Goal: Communication & Community: Answer question/provide support

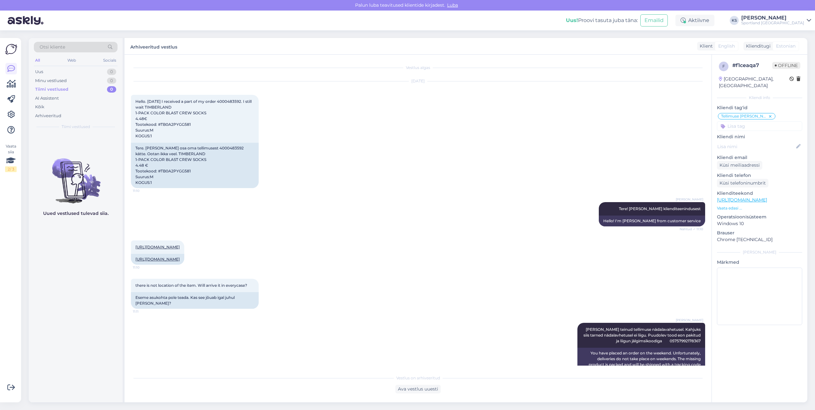
scroll to position [410, 0]
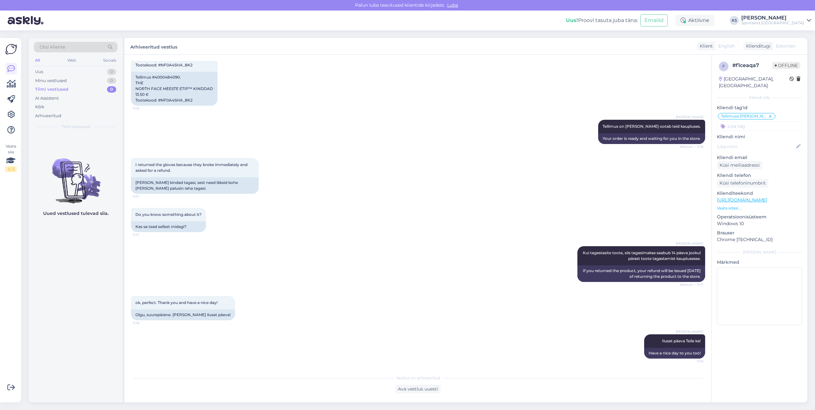
click at [788, 26] on div "Uus! Proovi tasuta [PERSON_NAME]: Emailid Aktiivne KS [PERSON_NAME] Sportland […" at bounding box center [407, 21] width 815 height 20
click at [803, 18] on div "[PERSON_NAME]" at bounding box center [773, 17] width 63 height 5
click at [805, 53] on button "Ava" at bounding box center [799, 49] width 14 height 10
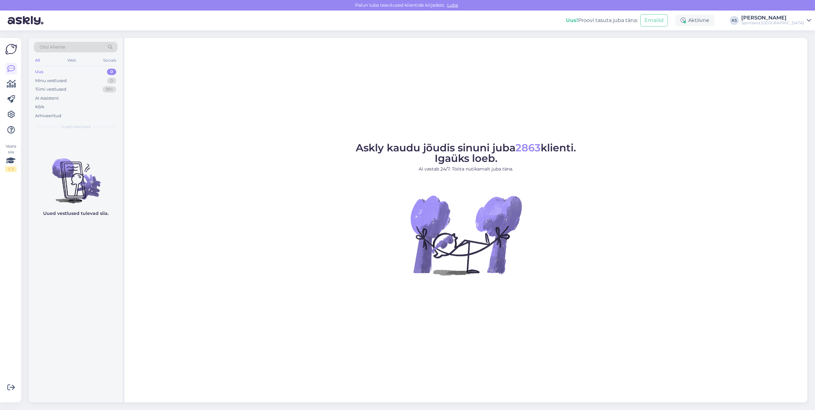
click at [796, 18] on div "[PERSON_NAME]" at bounding box center [773, 17] width 63 height 5
click at [799, 36] on button "Ava" at bounding box center [799, 36] width 14 height 10
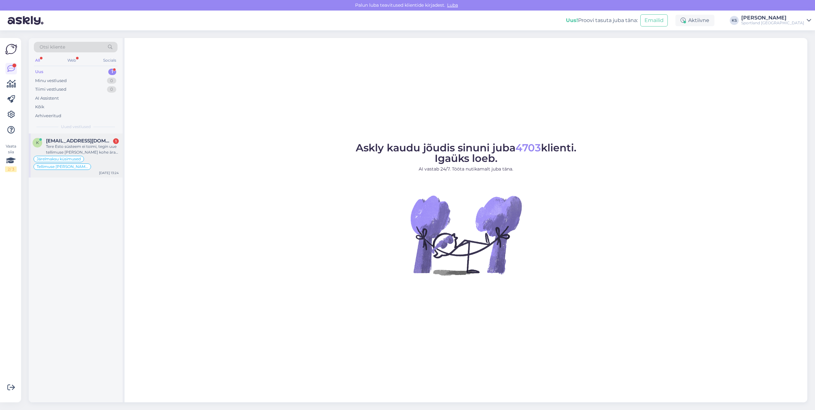
click at [74, 159] on span "Järelmaksu küsimused" at bounding box center [59, 159] width 44 height 4
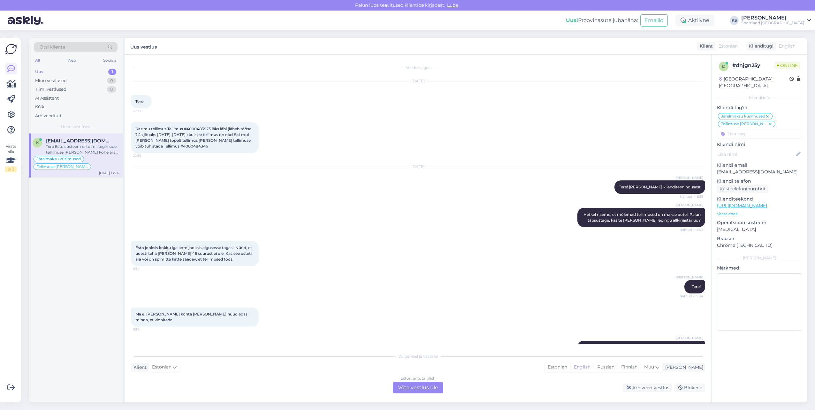
scroll to position [260, 0]
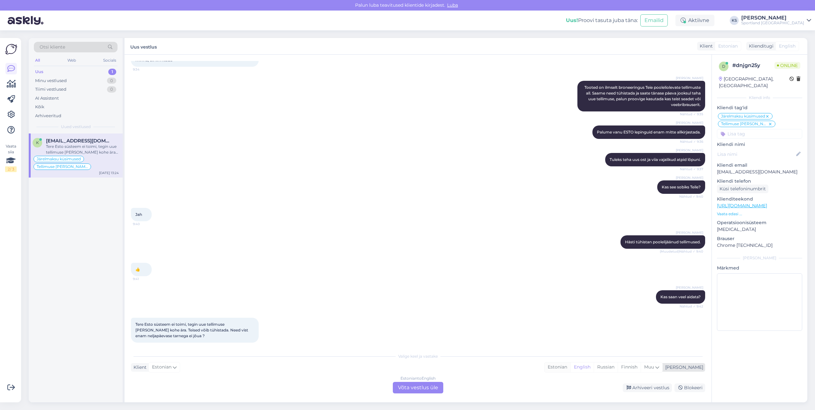
click at [571, 366] on div "Estonian" at bounding box center [558, 368] width 26 height 10
click at [425, 386] on div "Estonian to Estonian Võta vestlus üle" at bounding box center [418, 388] width 50 height 12
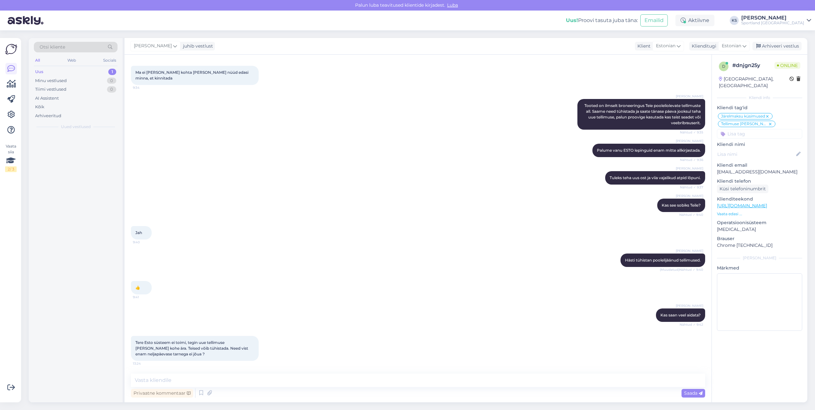
scroll to position [236, 0]
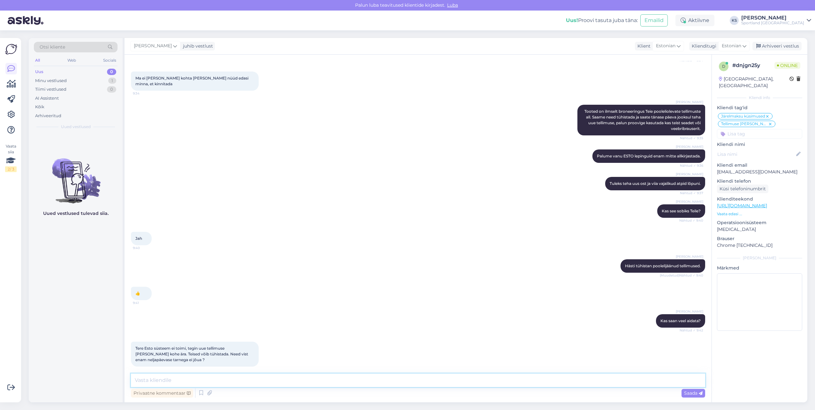
click at [436, 383] on textarea at bounding box center [418, 380] width 575 height 13
type textarea "Tere"
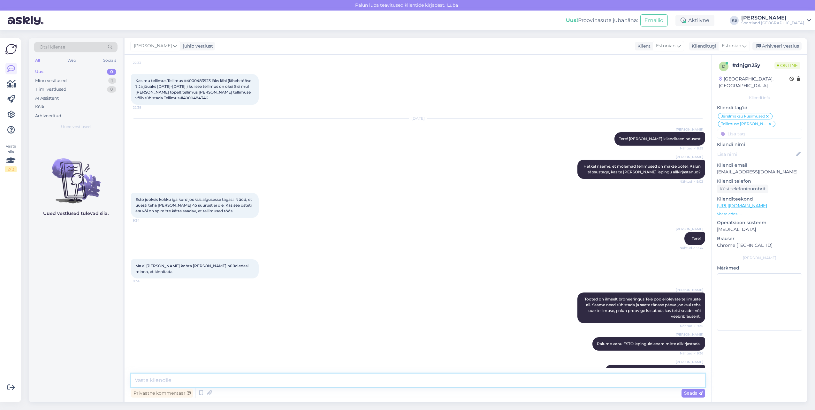
scroll to position [8, 0]
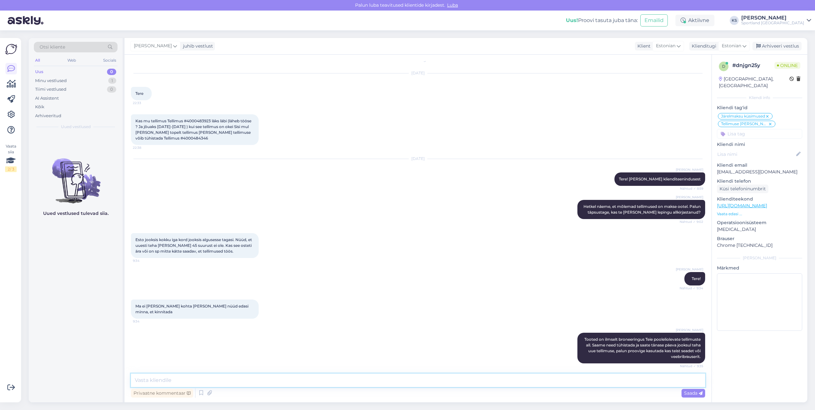
drag, startPoint x: 275, startPoint y: 379, endPoint x: 780, endPoint y: 294, distance: 511.7
click at [288, 378] on textarea at bounding box center [418, 380] width 575 height 13
type textarea "Kohe vaatan üle"
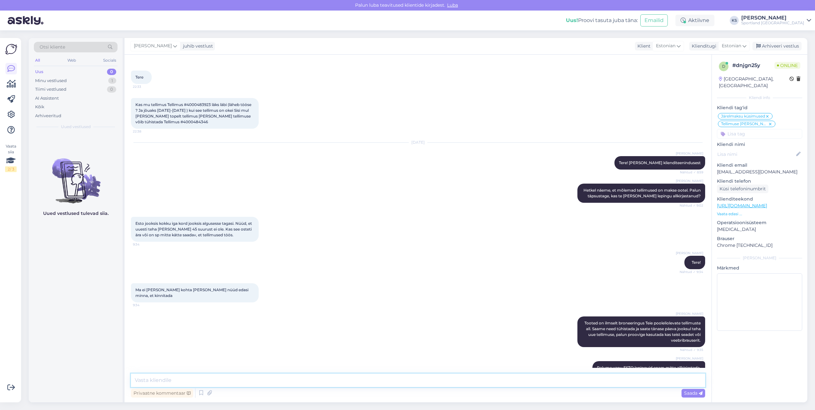
scroll to position [0, 0]
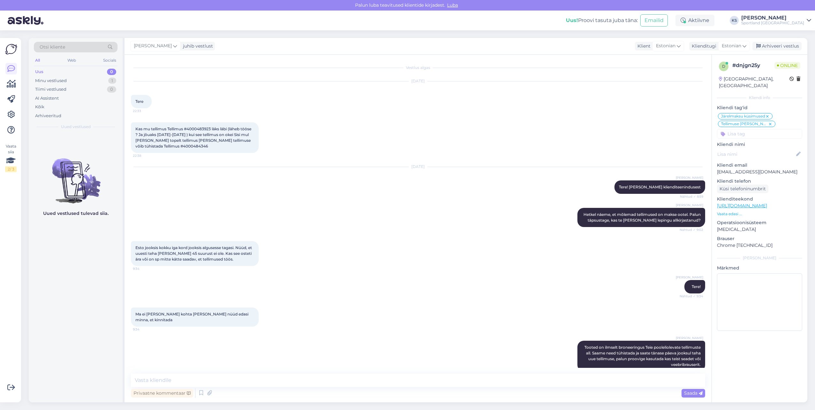
click at [196, 128] on span "Kas mu tellimus Tellimus #4000483923 läks läbi (läheb tööse ? Ja jõuaks [DATE]-…" at bounding box center [193, 138] width 117 height 22
copy span "4000483923"
click at [155, 146] on span "Kas mu tellimus Tellimus #4000483923 läks läbi (läheb tööse ? Ja jõuaks [DATE]-…" at bounding box center [193, 138] width 117 height 22
click at [153, 146] on span "Kas mu tellimus Tellimus #4000483923 läks läbi (läheb tööse ? Ja jõuaks [DATE]-…" at bounding box center [193, 138] width 117 height 22
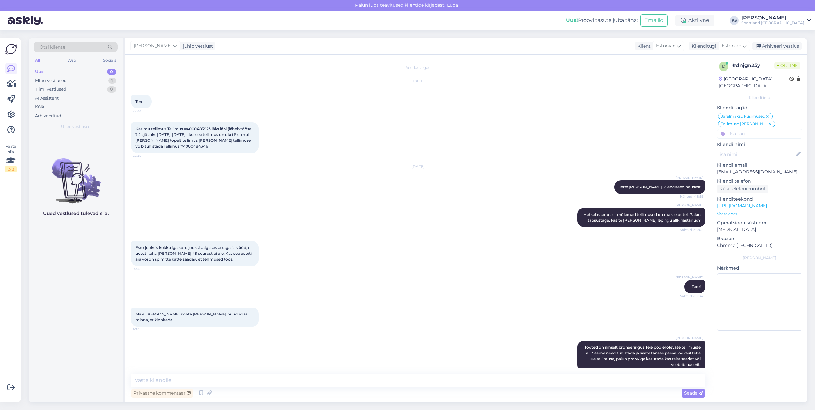
click at [153, 146] on span "Kas mu tellimus Tellimus #4000483923 läks läbi (läheb tööse ? Ja jõuaks [DATE]-…" at bounding box center [193, 138] width 117 height 22
copy div "4000484346 22:38"
click at [262, 380] on textarea at bounding box center [418, 380] width 575 height 13
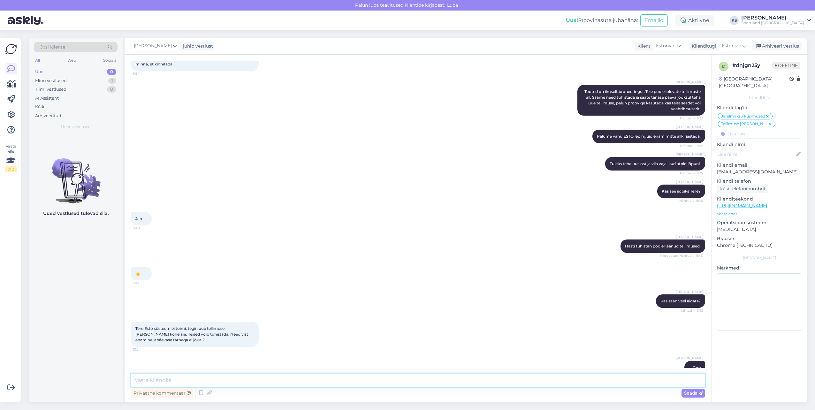
scroll to position [291, 0]
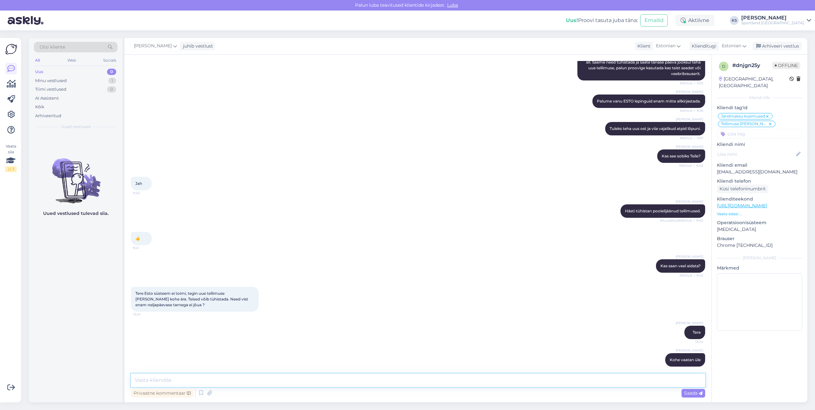
type textarea "T"
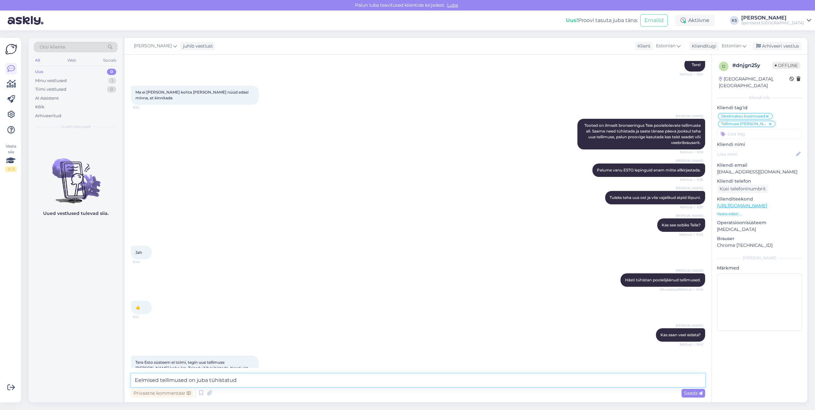
scroll to position [227, 0]
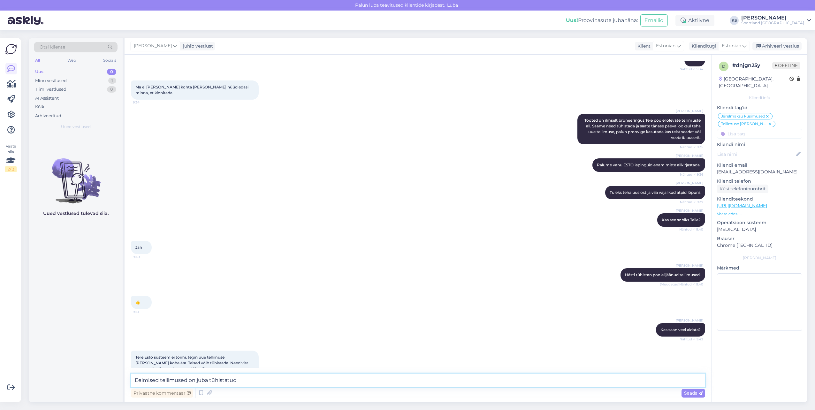
drag, startPoint x: 266, startPoint y: 375, endPoint x: 255, endPoint y: 376, distance: 11.2
click at [255, 376] on textarea "Eelmised tellimused on juba tühistatud" at bounding box center [418, 380] width 575 height 13
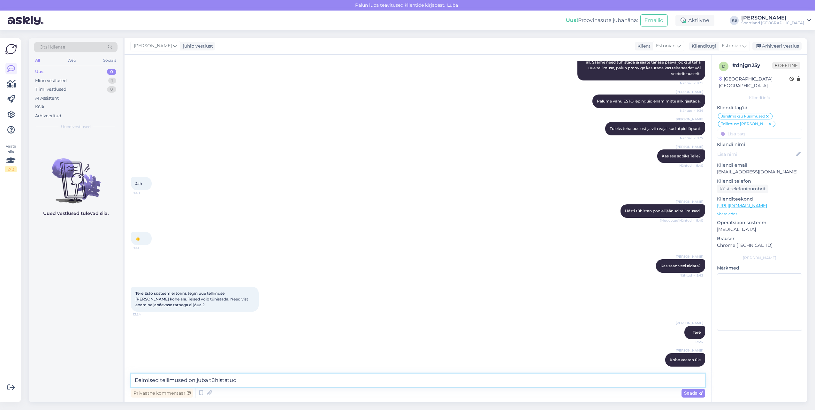
click at [253, 380] on textarea "Eelmised tellimused on juba tühistatud" at bounding box center [418, 380] width 575 height 13
type textarea "[PERSON_NAME] tellimused on juba tühistatud ning uus tellimus on olisti läbi lä…"
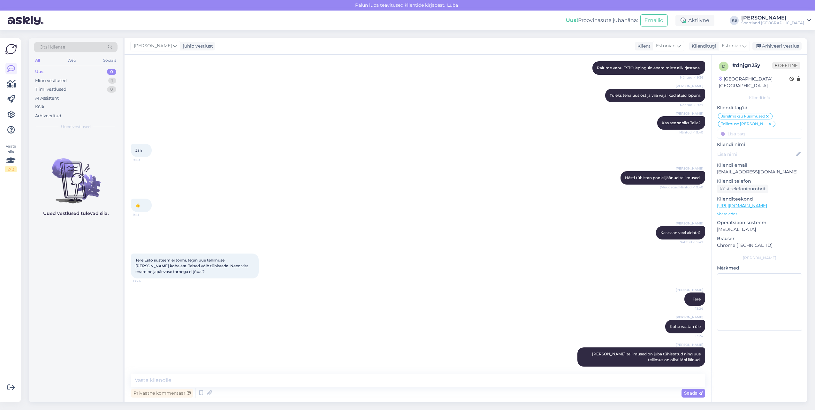
click at [560, 351] on div "[PERSON_NAME] Eelmised tellimused on juba tühistatud ning uus tellimus on olist…" at bounding box center [418, 357] width 575 height 33
click at [565, 355] on icon at bounding box center [567, 357] width 4 height 4
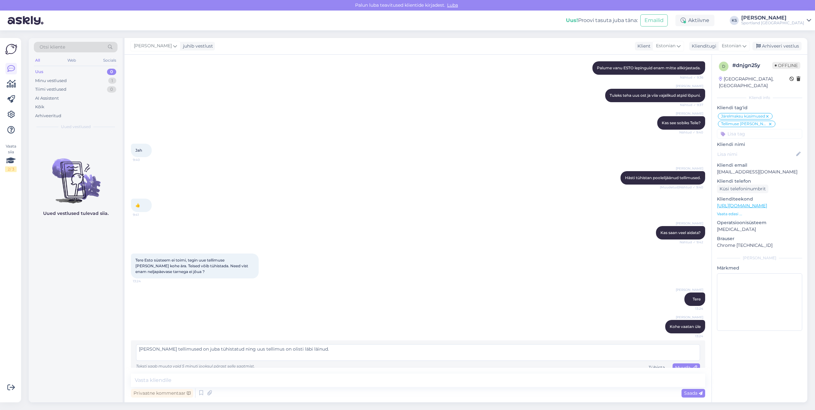
click at [280, 344] on textarea "[PERSON_NAME] tellimused on juba tühistatud ning uus tellimus on olisti läbi lä…" at bounding box center [418, 352] width 564 height 17
type textarea "[PERSON_NAME] tellimused on juba tühistatud ning uus tellimus on ilusti läbi lä…"
click at [678, 365] on span "Muuda" at bounding box center [686, 368] width 22 height 6
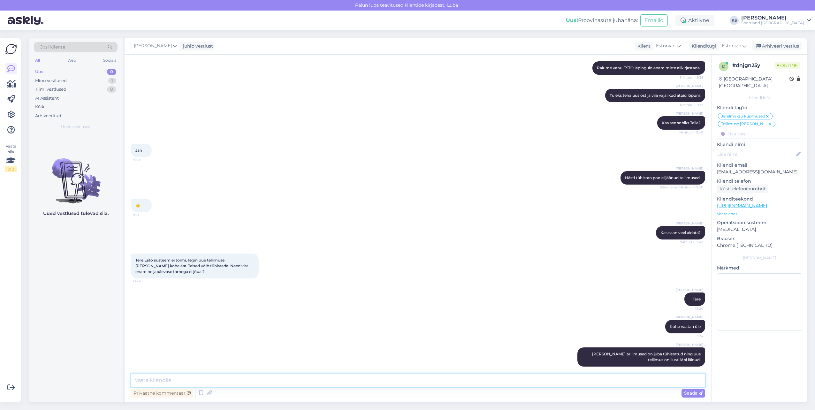
click at [605, 379] on textarea at bounding box center [418, 380] width 575 height 13
type textarea "Kas ma saan teile hetkel veel abiks olla?"
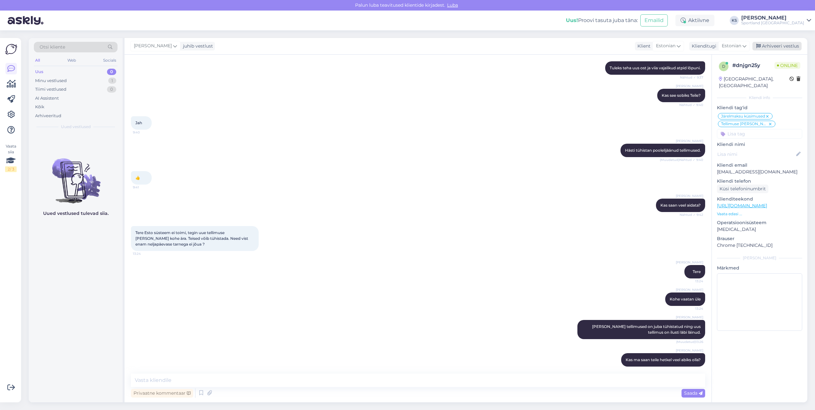
click at [785, 47] on div "Arhiveeri vestlus" at bounding box center [777, 46] width 49 height 9
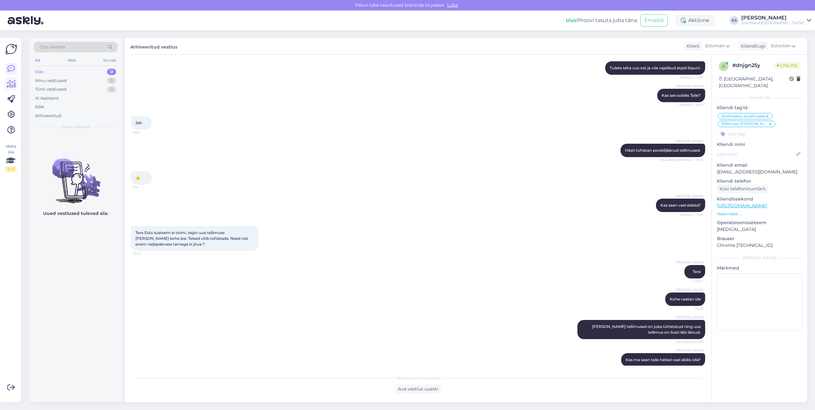
click at [11, 80] on icon at bounding box center [11, 84] width 9 height 8
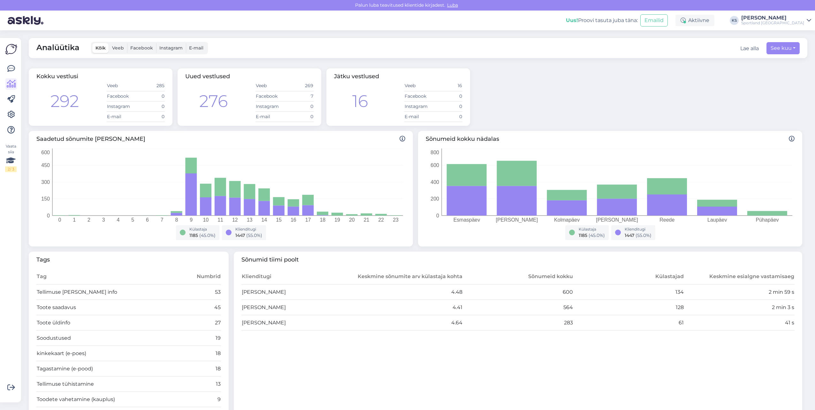
click at [798, 52] on div "Analüütika Kõik Veeb Facebook Instagram E-mail Lae alla See kuu" at bounding box center [418, 48] width 779 height 20
click at [794, 50] on button "See kuu" at bounding box center [783, 48] width 33 height 12
select select "7"
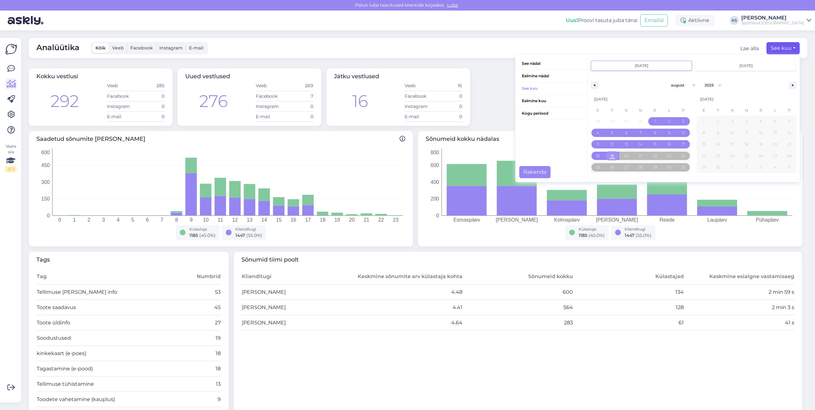
click at [611, 158] on span "19" at bounding box center [613, 156] width 4 height 12
type input "[DATE]"
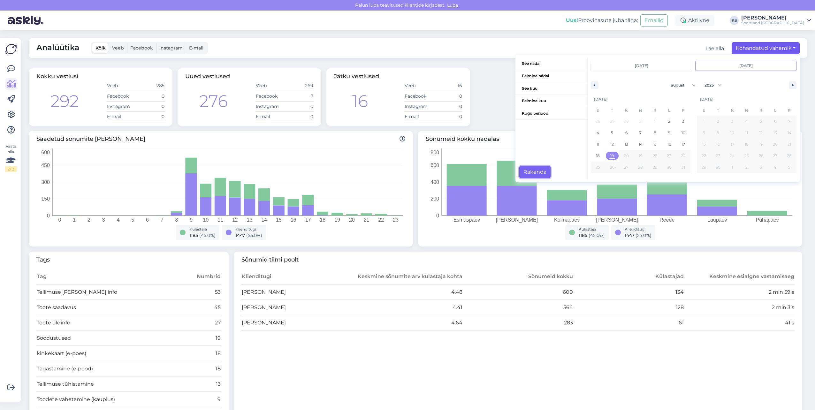
click at [536, 169] on button "Rakenda" at bounding box center [535, 172] width 31 height 12
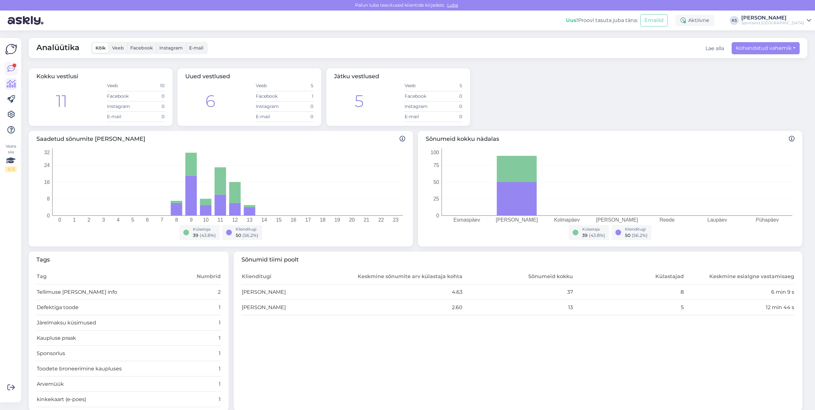
click at [9, 71] on icon at bounding box center [11, 69] width 8 height 8
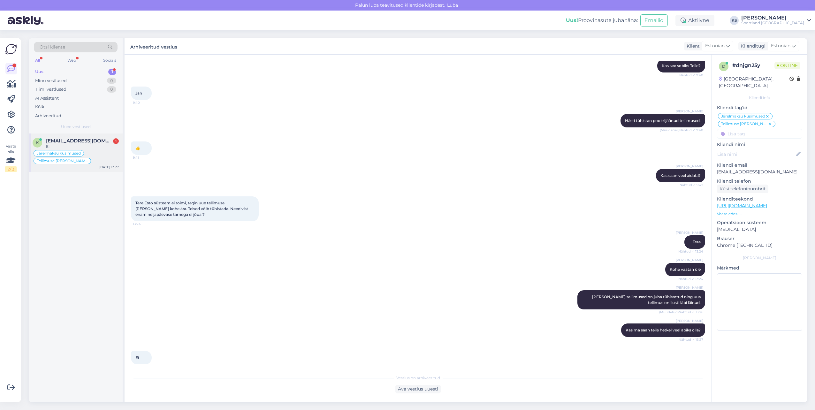
click at [96, 165] on div "k [EMAIL_ADDRESS][DOMAIN_NAME] 1 Ei Järelmaksu küsimused Tellimuse [PERSON_NAME…" at bounding box center [76, 153] width 94 height 38
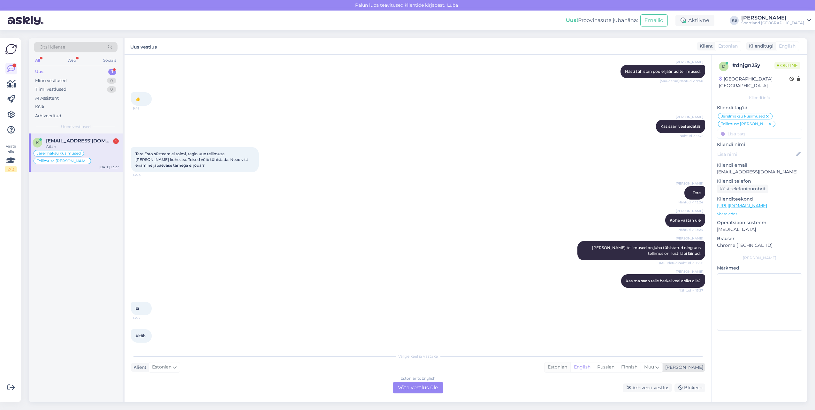
click at [571, 367] on div "Estonian" at bounding box center [558, 368] width 26 height 10
click at [396, 390] on div "Estonian to Estonian Võta vestlus üle" at bounding box center [418, 388] width 50 height 12
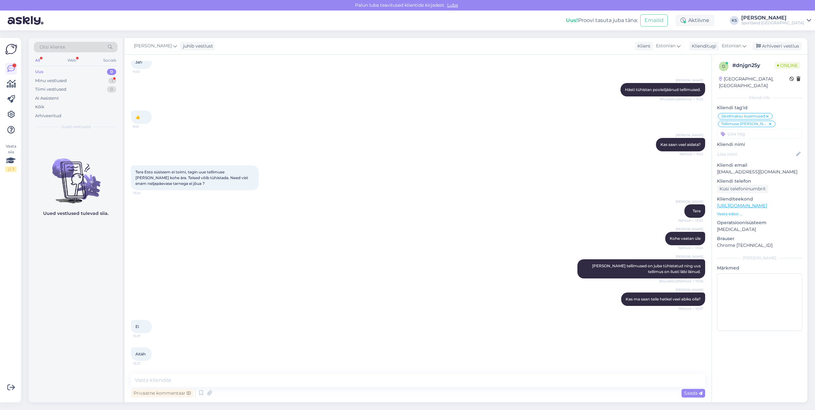
scroll to position [407, 0]
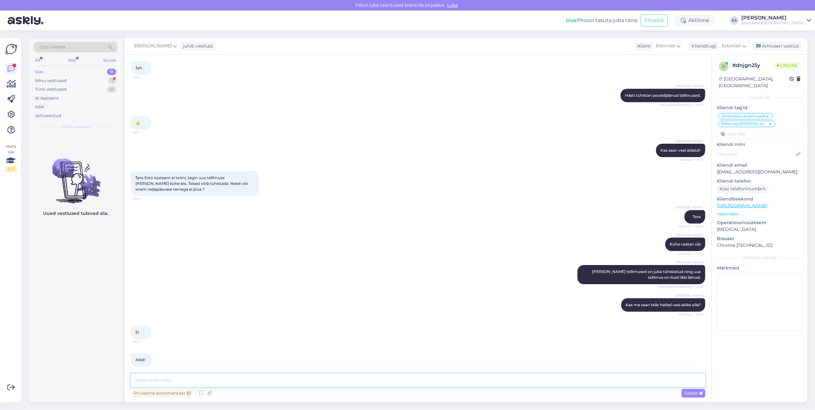
click at [413, 382] on textarea at bounding box center [418, 380] width 575 height 13
type textarea "Selge, sellisel juhul soovin teile ilusat päeva!"
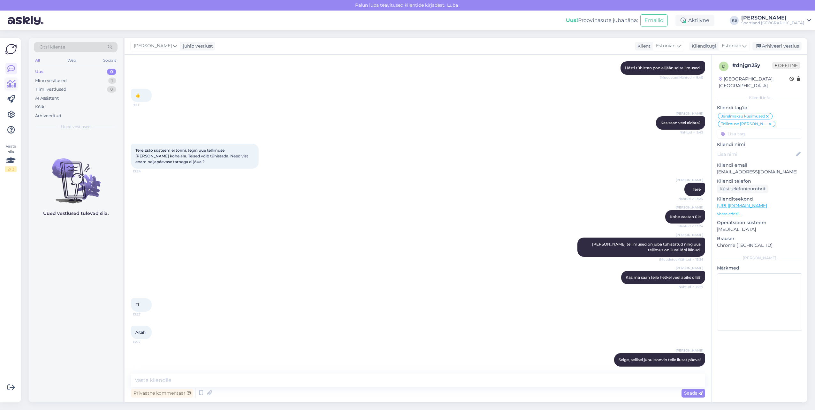
click at [8, 85] on icon at bounding box center [11, 84] width 9 height 8
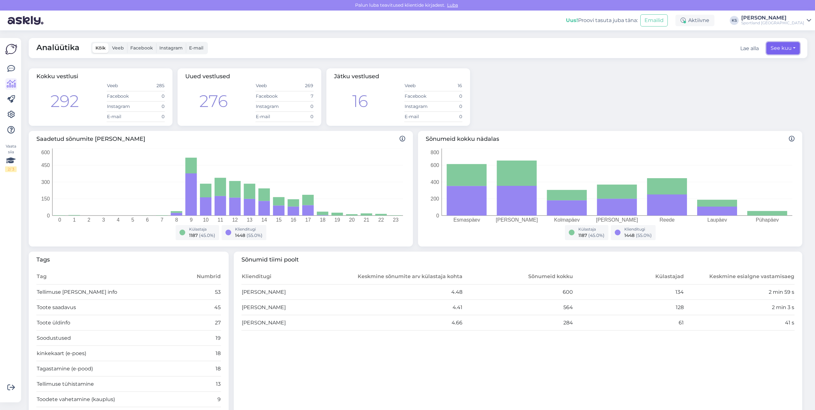
click at [782, 52] on button "See kuu" at bounding box center [783, 48] width 33 height 12
select select "7"
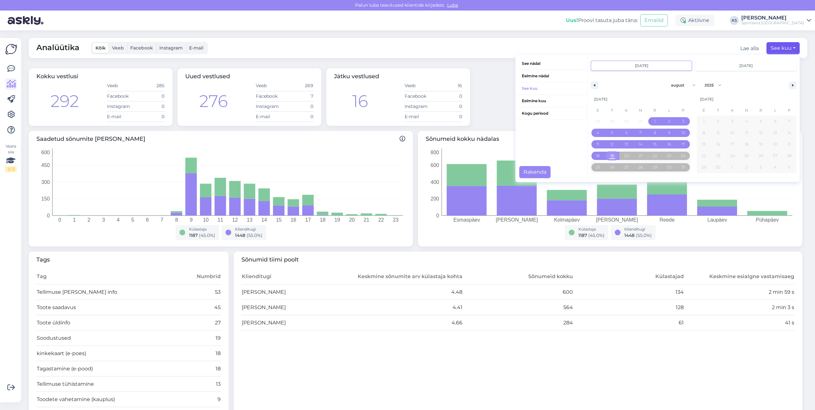
click at [606, 156] on span "19" at bounding box center [613, 156] width 14 height 8
type input "[DATE]"
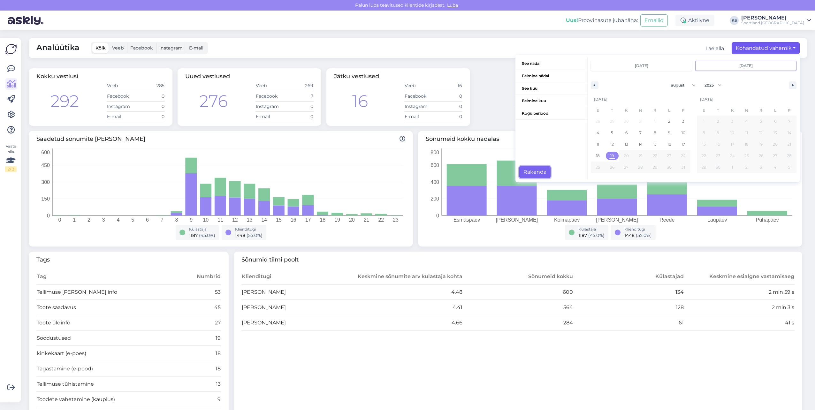
click at [531, 170] on button "Rakenda" at bounding box center [535, 172] width 31 height 12
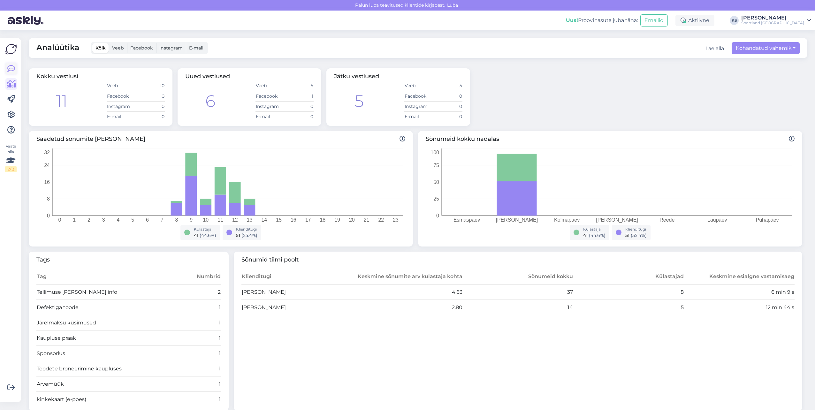
click at [10, 73] on icon at bounding box center [11, 69] width 8 height 8
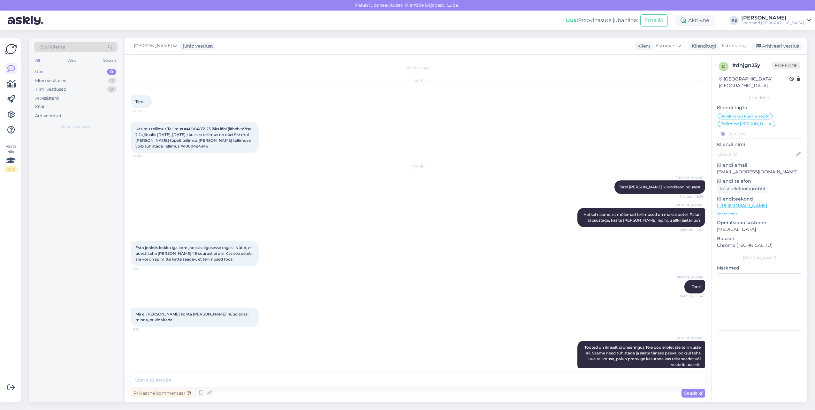
scroll to position [434, 0]
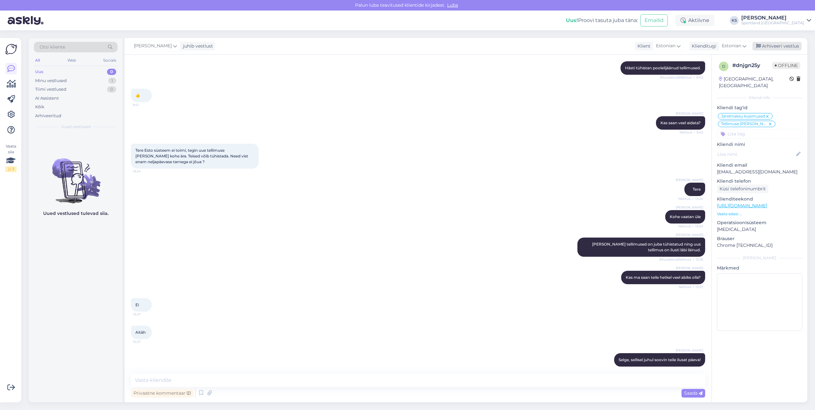
click at [783, 44] on div "Arhiveeri vestlus" at bounding box center [777, 46] width 49 height 9
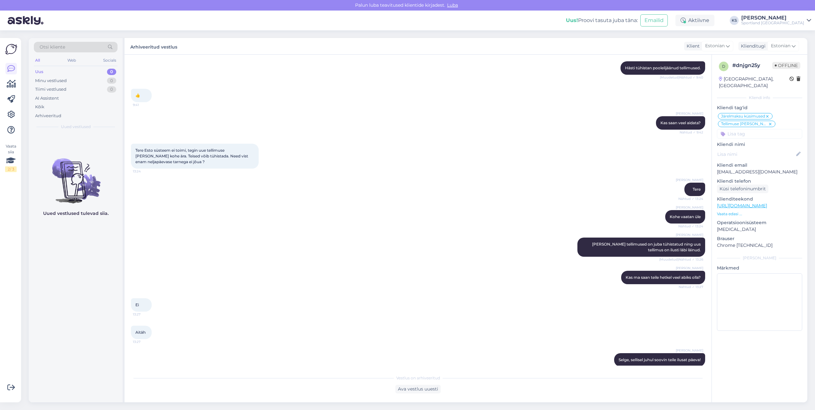
click at [18, 81] on div "Vaata siia 2 / 3 Võimalused Veendu, et Askly loob sulle väärtust. Sulge Ühenda …" at bounding box center [10, 220] width 21 height 365
click at [4, 82] on div "Vaata siia 2 / 3 Võimalused Veendu, et Askly loob sulle väärtust. Sulge Ühenda …" at bounding box center [10, 220] width 21 height 365
click at [9, 82] on icon at bounding box center [11, 84] width 9 height 8
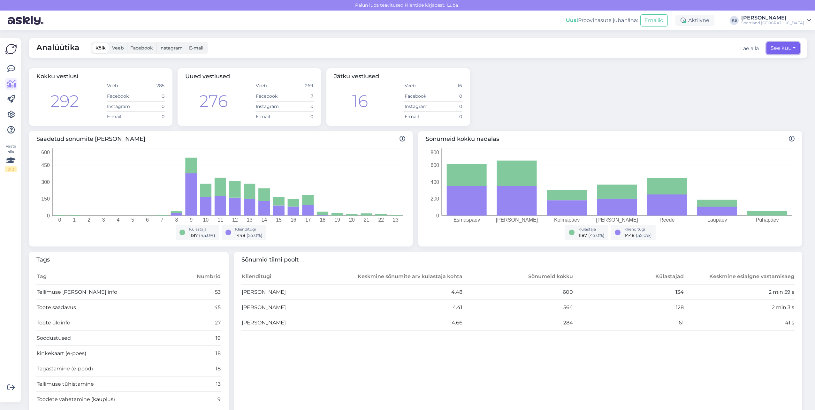
click at [781, 51] on button "See kuu" at bounding box center [783, 48] width 33 height 12
select select "7"
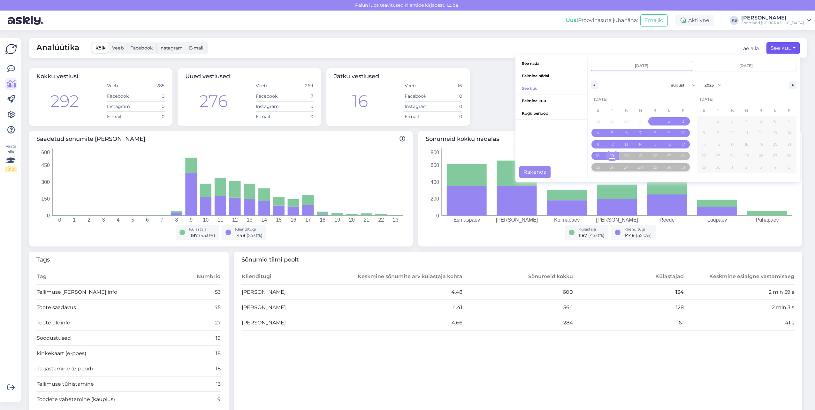
click at [612, 159] on span "19" at bounding box center [613, 156] width 14 height 8
type input "[DATE]"
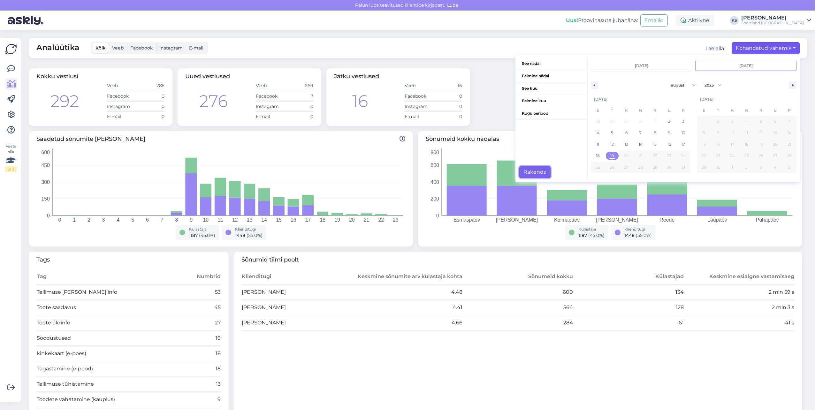
click at [541, 170] on button "Rakenda" at bounding box center [535, 172] width 31 height 12
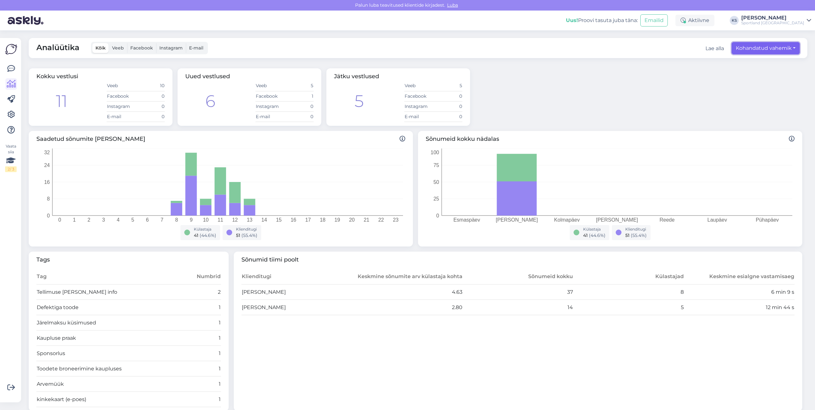
click at [780, 49] on button "Kohandatud vahemik" at bounding box center [766, 48] width 68 height 12
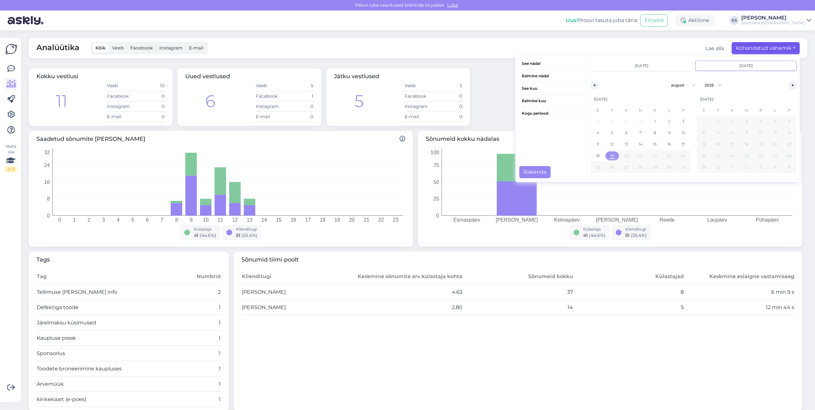
click at [606, 153] on span "19" at bounding box center [613, 156] width 14 height 8
click at [598, 154] on span "18" at bounding box center [598, 156] width 14 height 8
type input "[DATE]"
click at [542, 173] on button "Rakenda" at bounding box center [535, 172] width 31 height 12
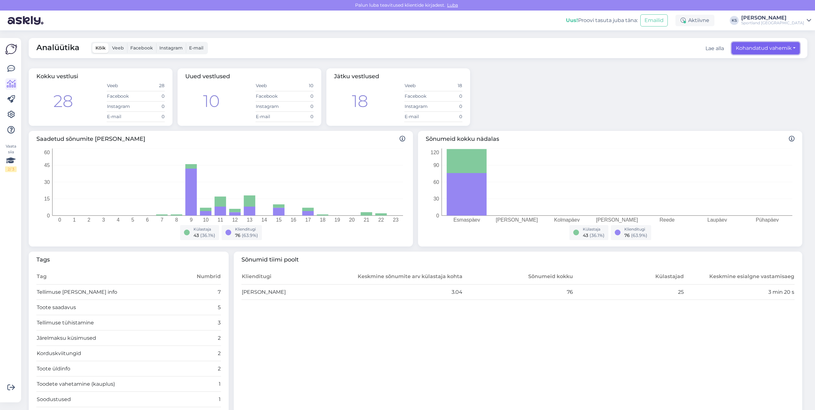
click at [741, 43] on button "Kohandatud vahemik" at bounding box center [766, 48] width 68 height 12
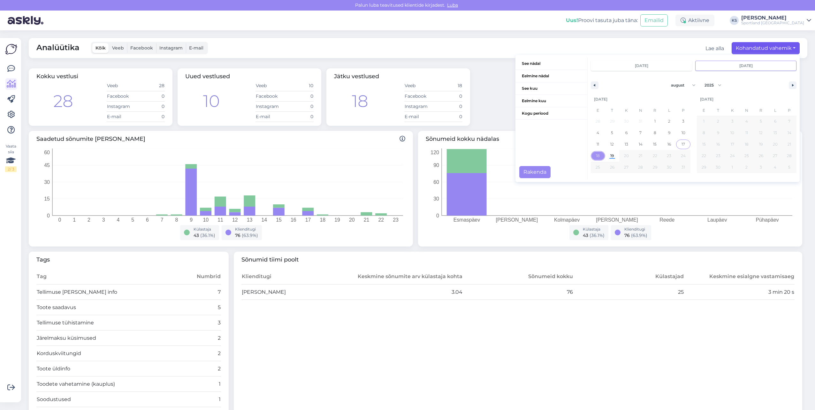
click at [682, 143] on span "17" at bounding box center [684, 145] width 4 height 12
type input "[DATE]"
click at [682, 143] on span "17" at bounding box center [684, 145] width 4 height 12
type input "[DATE]"
click at [538, 173] on button "Rakenda" at bounding box center [535, 172] width 31 height 12
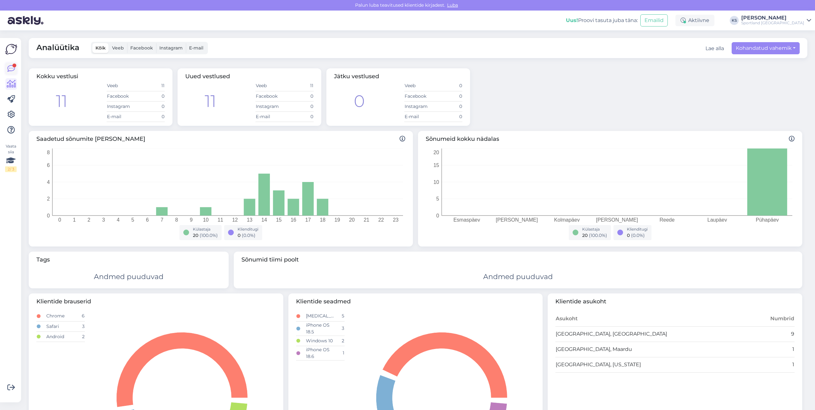
click at [10, 71] on icon at bounding box center [11, 69] width 8 height 8
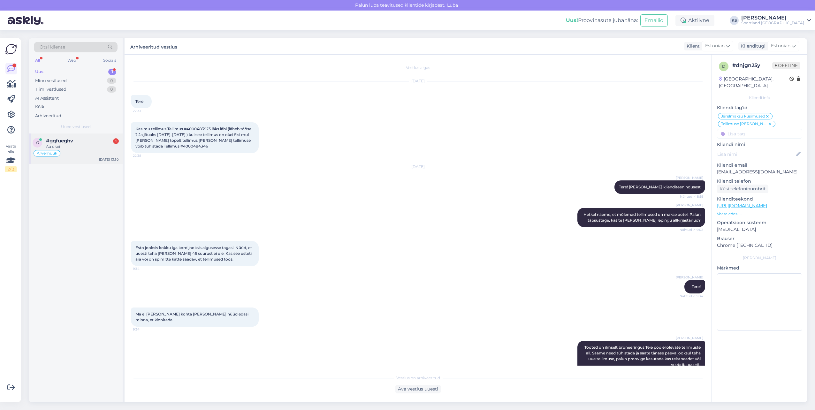
scroll to position [436, 0]
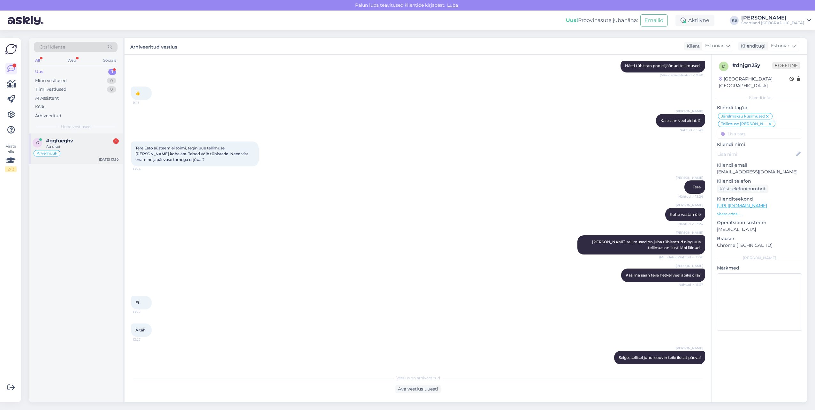
click at [97, 153] on div "Arvemüük" at bounding box center [76, 154] width 86 height 8
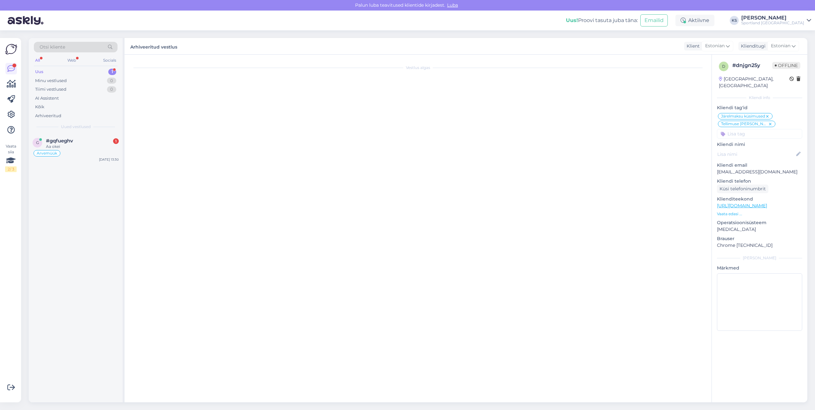
scroll to position [0, 0]
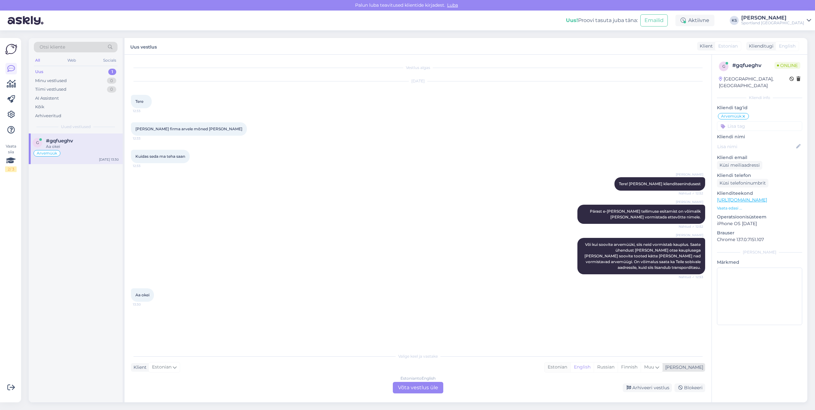
click at [571, 363] on div "Estonian" at bounding box center [558, 368] width 26 height 10
click at [571, 367] on div "Estonian" at bounding box center [558, 368] width 26 height 10
click at [428, 388] on div "Estonian to Estonian Võta vestlus üle" at bounding box center [418, 388] width 50 height 12
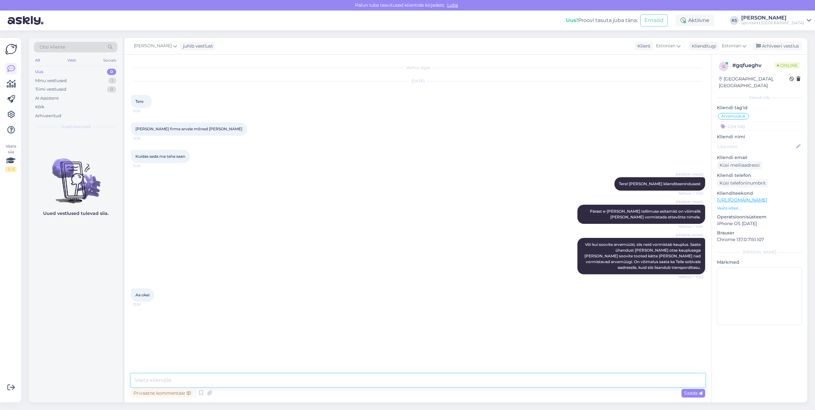
click at [429, 387] on textarea at bounding box center [418, 380] width 575 height 13
type textarea "Kas me saame teile hetkel veel abiks olla?"
click at [81, 84] on div "Minu vestlused 1" at bounding box center [76, 80] width 84 height 9
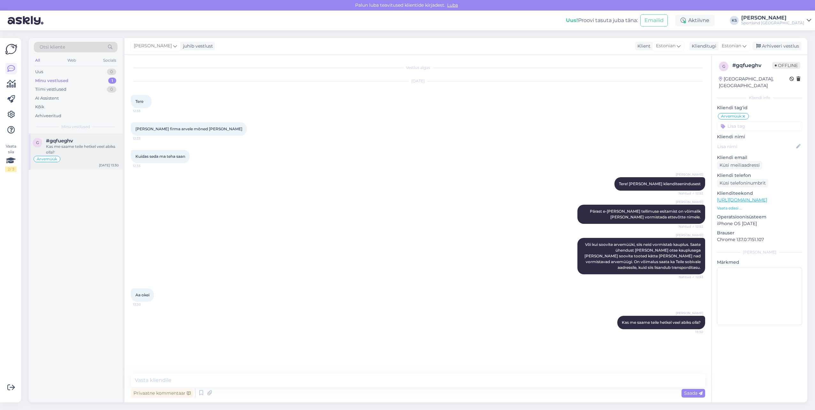
click at [101, 143] on div "#gqfueghv" at bounding box center [82, 141] width 73 height 6
click at [780, 45] on div "Arhiveeri vestlus" at bounding box center [777, 46] width 49 height 9
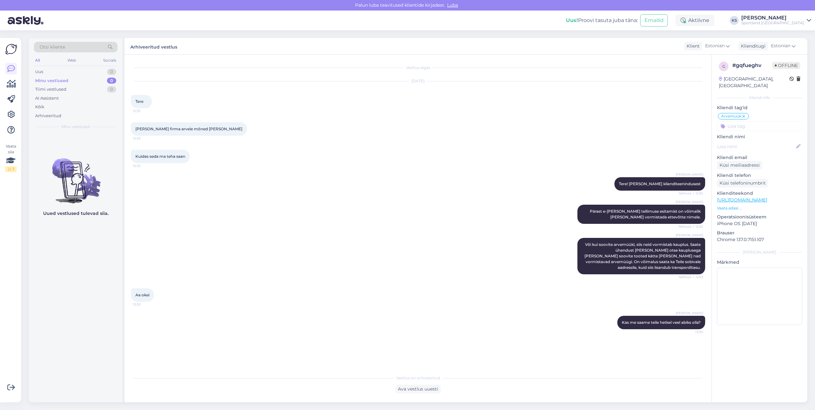
click at [730, 14] on div "Uus! Proovi tasuta [PERSON_NAME]: Emailid Aktiivne KS [PERSON_NAME] Sportland […" at bounding box center [407, 21] width 815 height 20
click at [715, 18] on div "Aktiivne" at bounding box center [695, 21] width 39 height 12
click at [710, 52] on button "30 minutit" at bounding box center [695, 50] width 29 height 7
click at [783, 20] on div "[PERSON_NAME]" at bounding box center [773, 17] width 63 height 5
click at [797, 48] on button "Ava" at bounding box center [799, 49] width 14 height 10
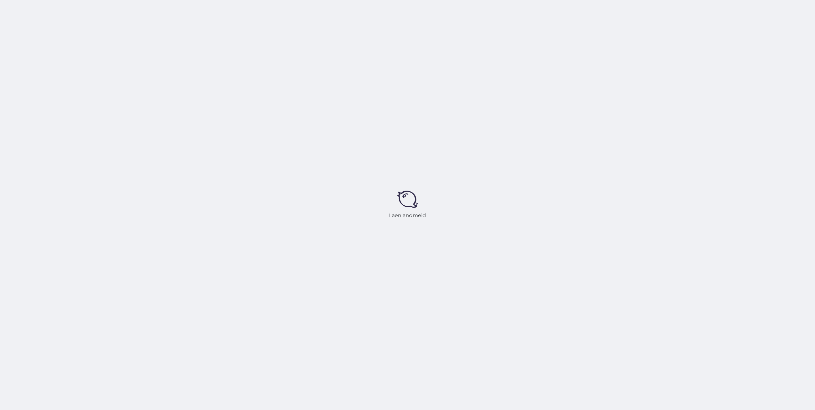
click at [722, 14] on div "Laen andmeid" at bounding box center [407, 205] width 815 height 410
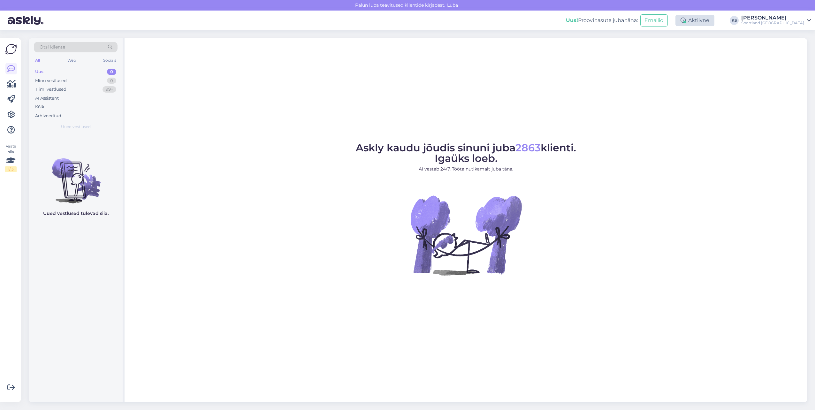
click at [715, 22] on div "Aktiivne" at bounding box center [695, 21] width 39 height 12
click at [710, 48] on button "30 minutit" at bounding box center [695, 50] width 29 height 7
click at [779, 29] on div "Uus! Proovi tasuta [PERSON_NAME]: Emailid Eemal Võta paus, Askly hoiab kliente …" at bounding box center [407, 21] width 815 height 20
click at [805, 13] on div "Uus! Proovi tasuta [PERSON_NAME]: Emailid Eemal Võta paus, Askly hoiab kliente …" at bounding box center [407, 21] width 815 height 20
click at [802, 22] on div "Sportland [GEOGRAPHIC_DATA]" at bounding box center [773, 22] width 63 height 5
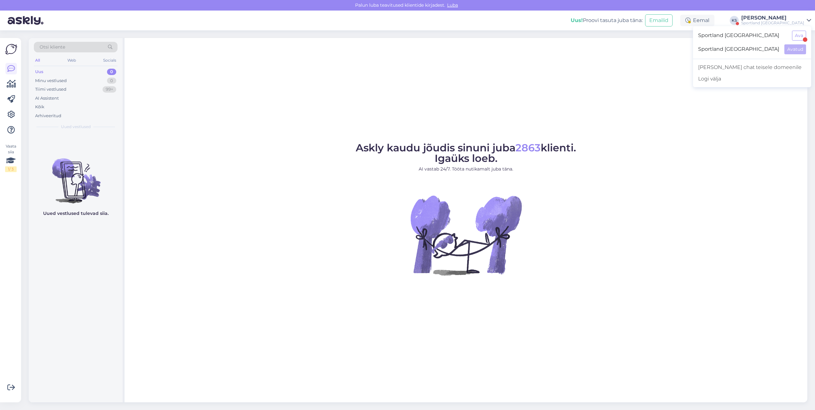
click at [789, 37] on div "Sportland [GEOGRAPHIC_DATA] Ava" at bounding box center [752, 36] width 118 height 14
click at [802, 36] on button "Ava" at bounding box center [799, 36] width 14 height 10
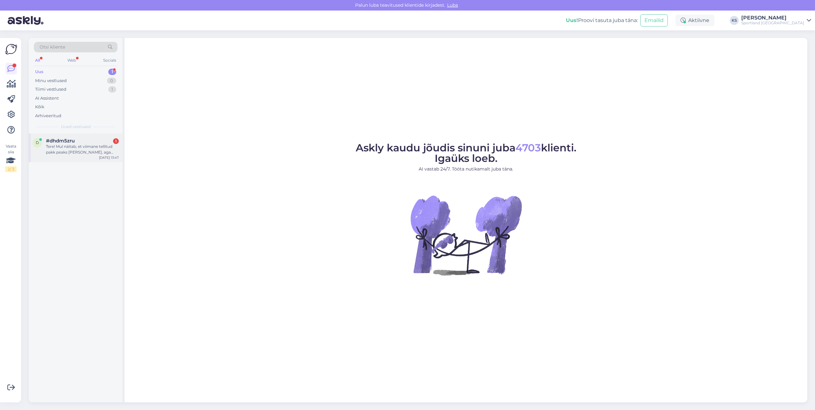
click at [108, 148] on div "Tere! Mul näitab, et viimane tellitud pakk peaks [PERSON_NAME], aga mulle pole …" at bounding box center [82, 150] width 73 height 12
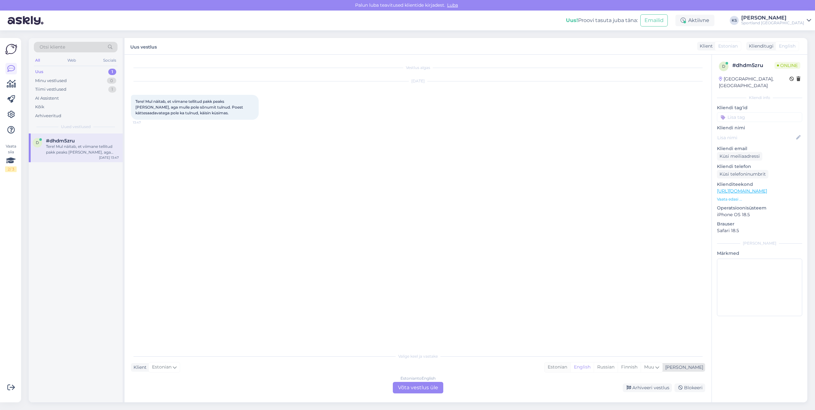
click at [571, 368] on div "Estonian" at bounding box center [558, 368] width 26 height 10
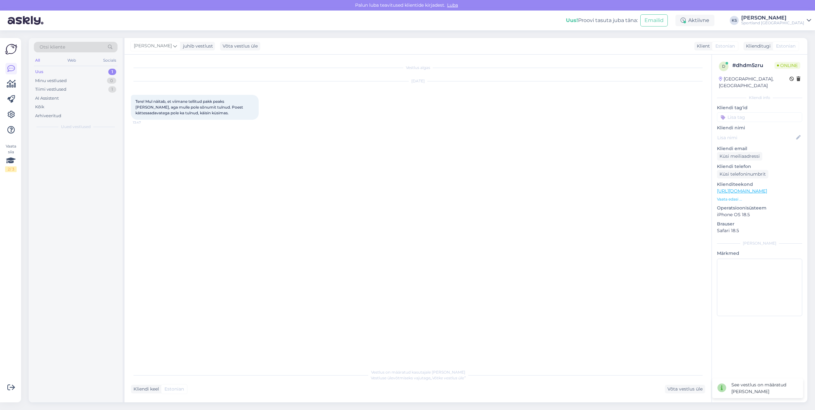
click at [437, 387] on div "Kliendi keel Estonian Võta vestlus üle" at bounding box center [418, 389] width 575 height 9
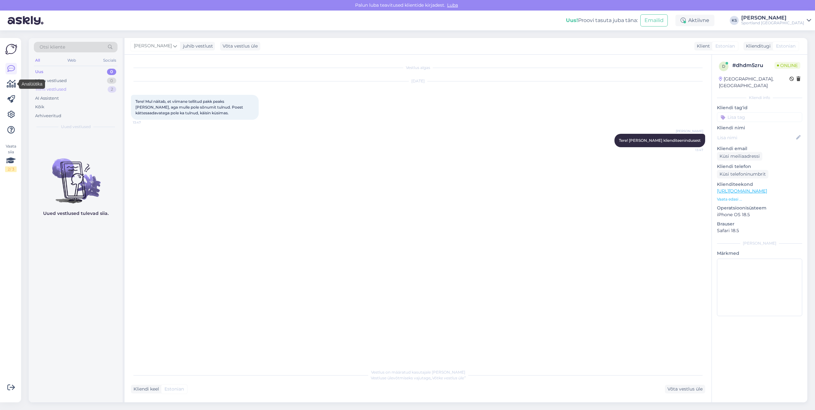
click at [69, 91] on div "Tiimi vestlused 2" at bounding box center [76, 89] width 84 height 9
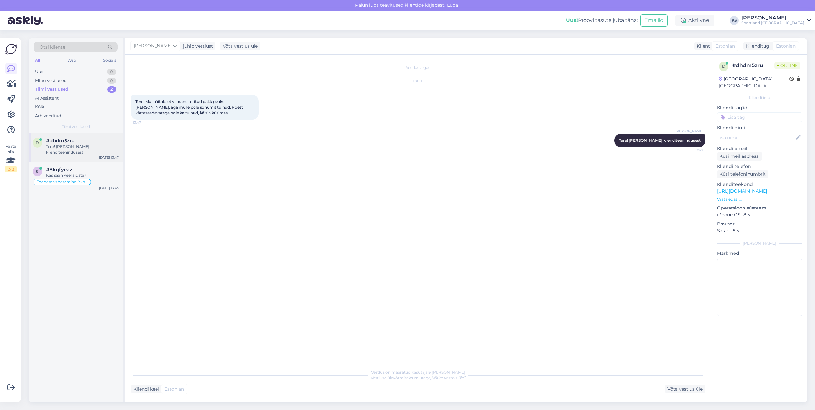
click at [97, 147] on div "Tere! [PERSON_NAME] klienditeenindusest" at bounding box center [82, 150] width 73 height 12
click at [104, 173] on div "Kas saan veel aidata?" at bounding box center [82, 176] width 73 height 6
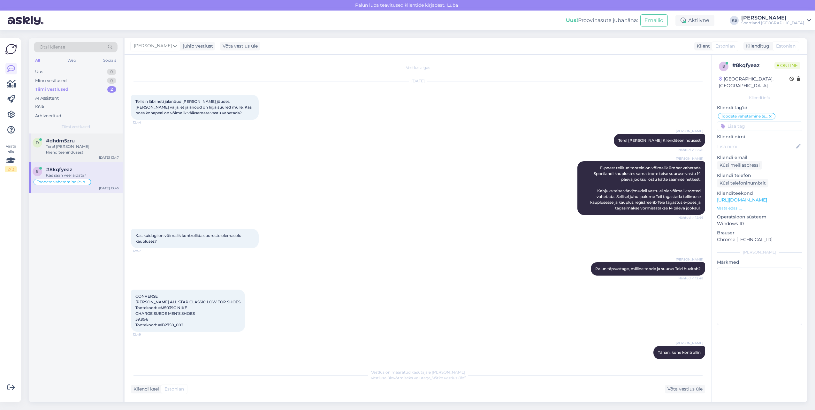
scroll to position [722, 0]
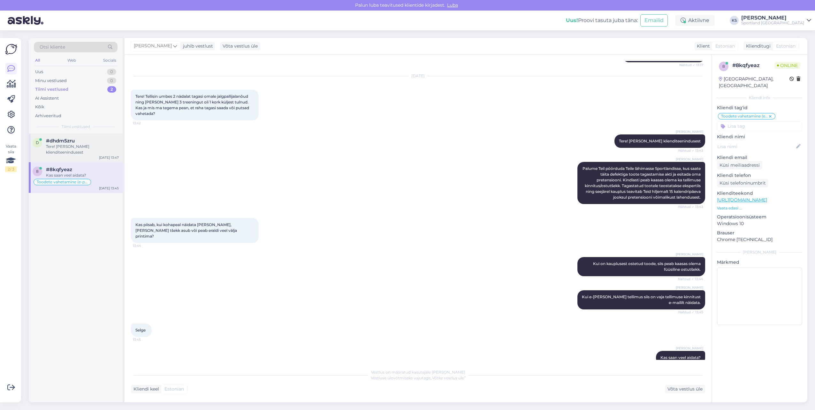
click at [85, 145] on div "Tere! [PERSON_NAME] klienditeenindusest" at bounding box center [82, 150] width 73 height 12
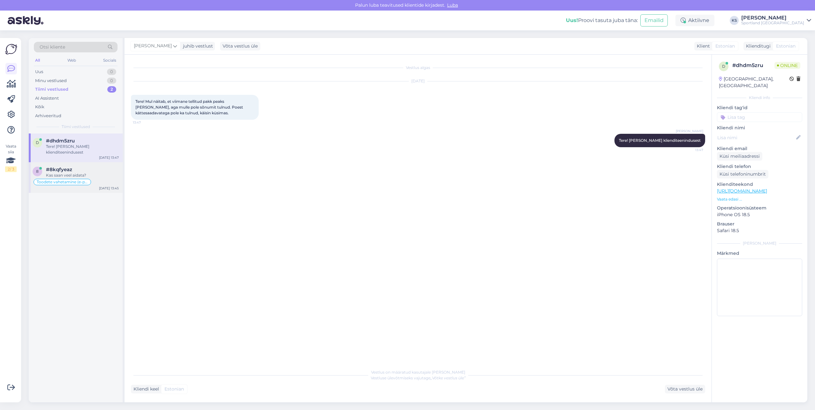
click at [91, 177] on div "Kas saan veel aidata?" at bounding box center [82, 176] width 73 height 6
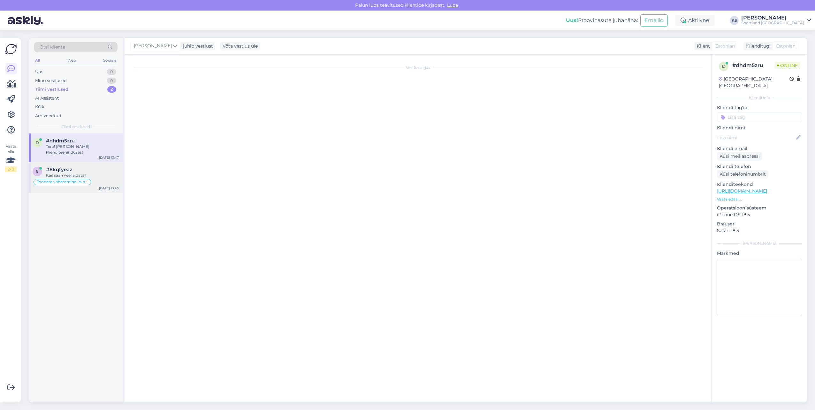
scroll to position [722, 0]
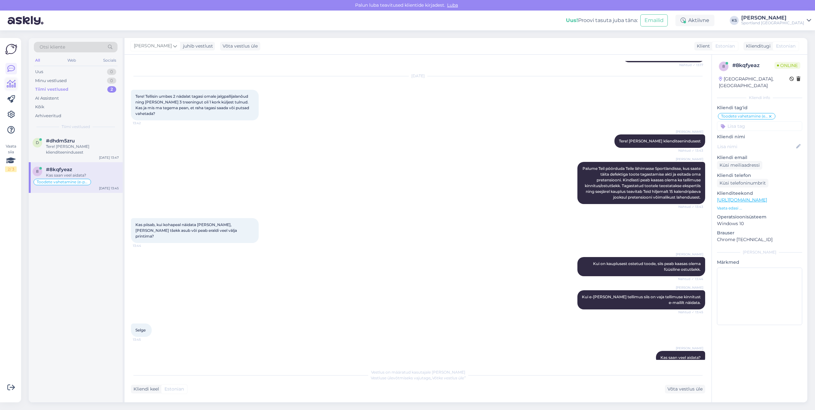
click at [10, 79] on link at bounding box center [11, 84] width 12 height 12
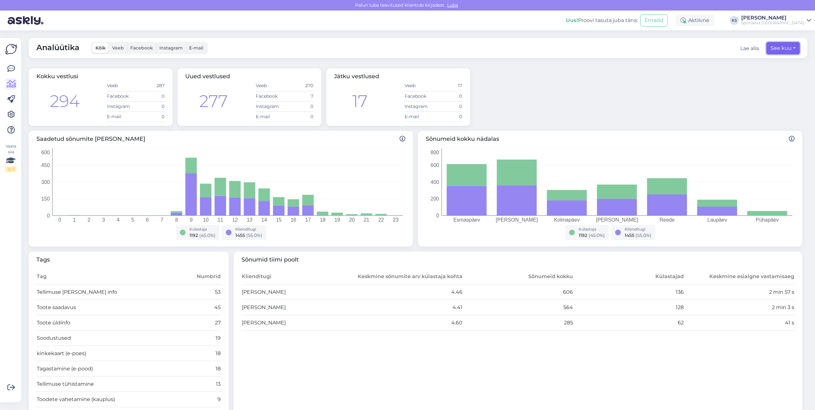
click at [778, 44] on button "See kuu" at bounding box center [783, 48] width 33 height 12
select select "7"
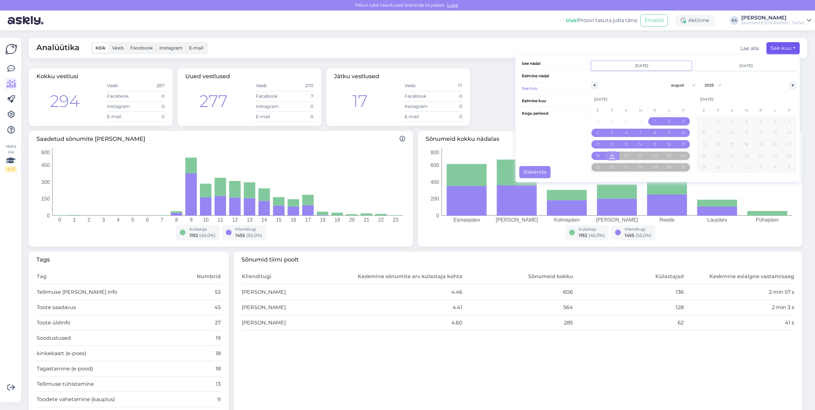
click at [610, 153] on span "19" at bounding box center [613, 156] width 14 height 8
type input "[DATE]"
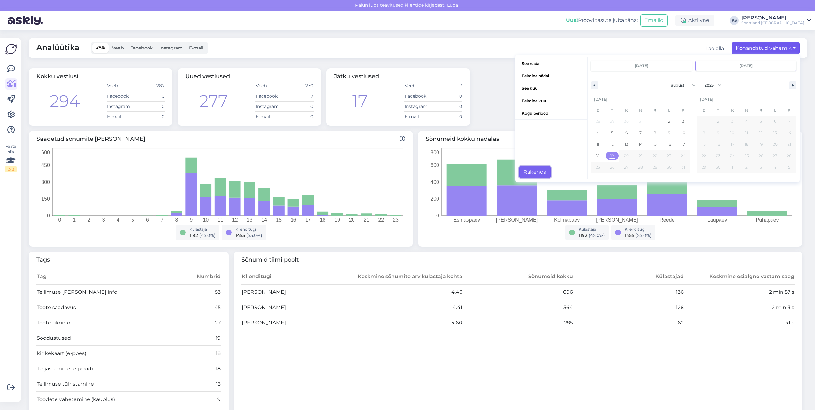
click at [538, 173] on button "Rakenda" at bounding box center [535, 172] width 31 height 12
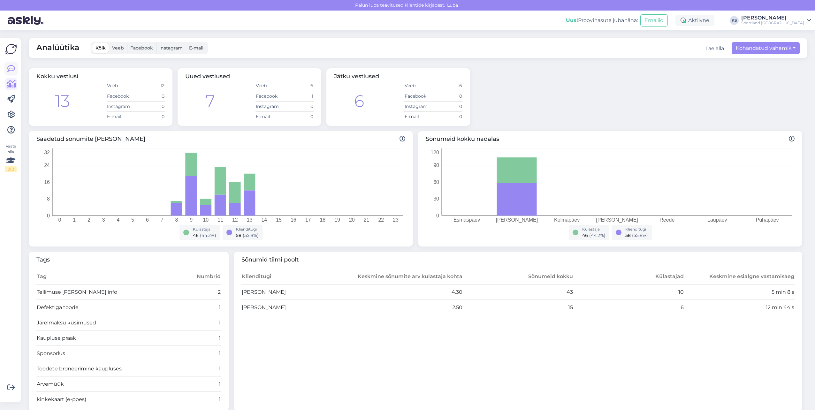
click at [12, 73] on link at bounding box center [11, 69] width 12 height 12
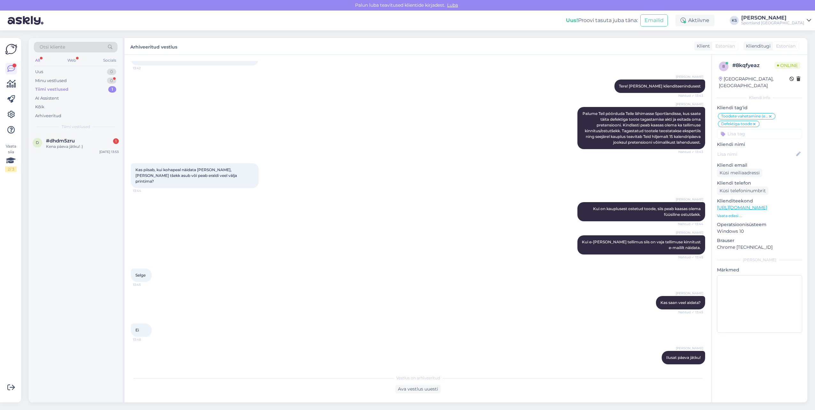
scroll to position [771, 0]
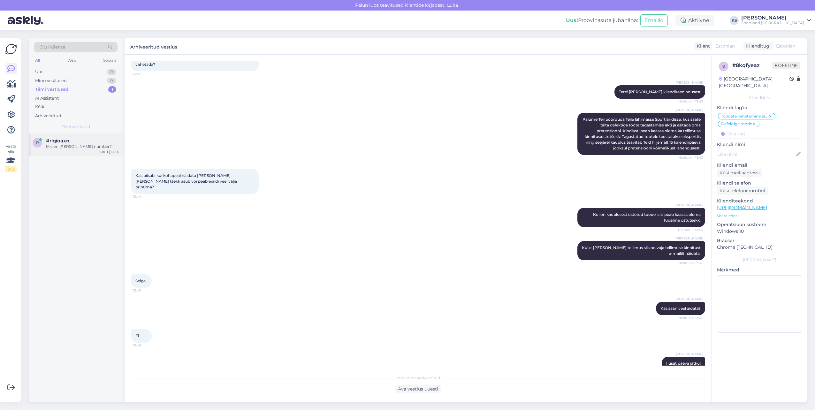
click at [89, 148] on div "Mis on [PERSON_NAME] number?" at bounding box center [82, 147] width 73 height 6
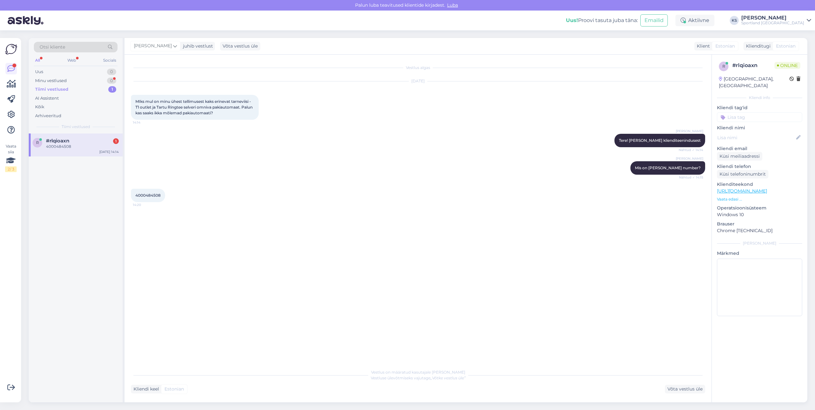
click at [86, 147] on div "4000484508" at bounding box center [82, 147] width 73 height 6
click at [147, 195] on span "4000484508" at bounding box center [147, 195] width 25 height 5
copy div "4000484508 14:20"
click at [692, 386] on div "Võta vestlus üle" at bounding box center [685, 389] width 40 height 9
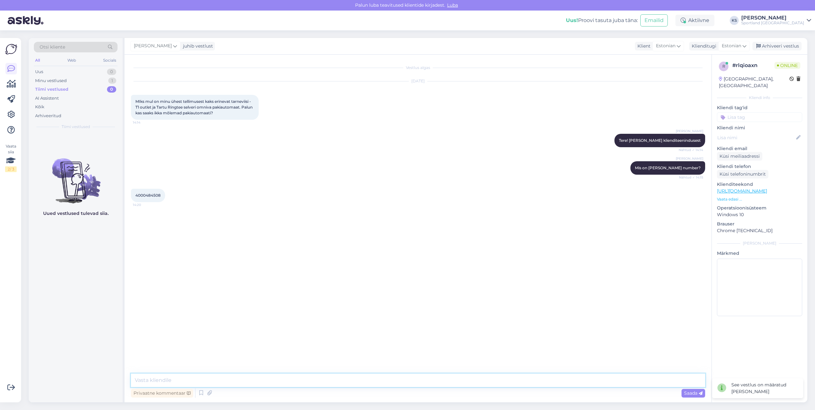
click at [445, 382] on textarea at bounding box center [418, 380] width 575 height 13
type textarea "Täname! Edastame informatsioon kauplusele ja palume tellimuse saata pakiautomaa…"
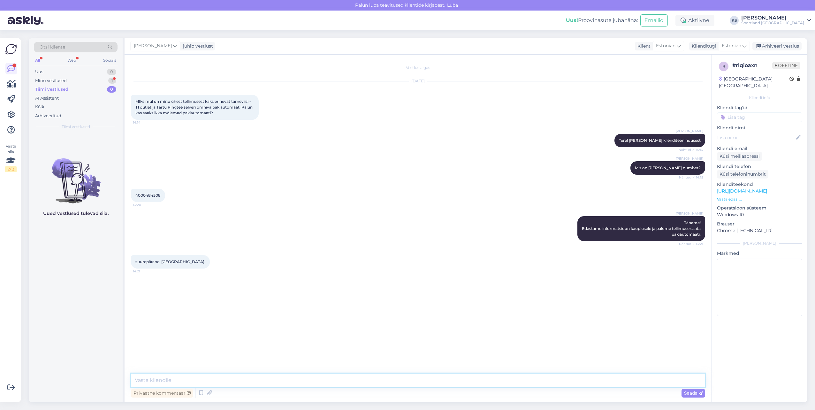
click at [215, 378] on textarea at bounding box center [418, 380] width 575 height 13
type textarea "Palun, kas ma saan teile hetkel veel abiks olla?"
click at [755, 112] on input at bounding box center [759, 117] width 85 height 10
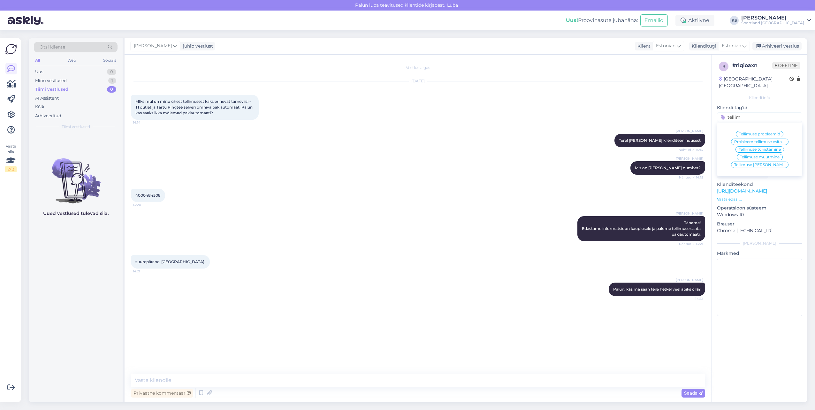
type input "tellim"
drag, startPoint x: 760, startPoint y: 158, endPoint x: 761, endPoint y: 111, distance: 46.7
click at [760, 163] on span "Tellimuse [PERSON_NAME] info" at bounding box center [760, 165] width 51 height 4
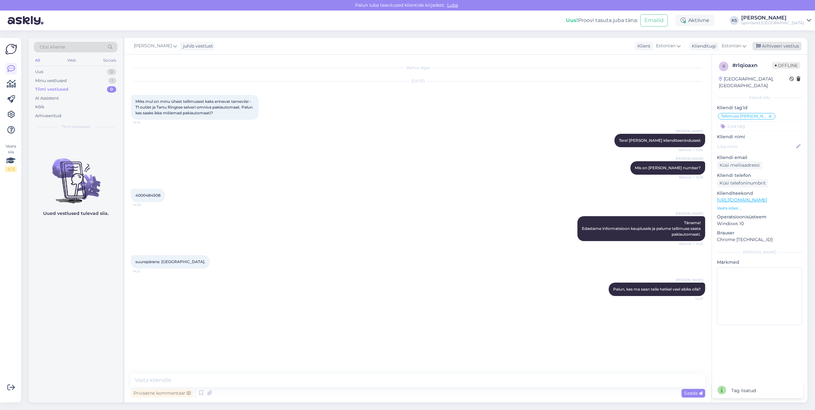
click at [782, 44] on div "Arhiveeri vestlus" at bounding box center [777, 46] width 49 height 9
click at [72, 48] on div "Otsi kliente" at bounding box center [76, 47] width 84 height 11
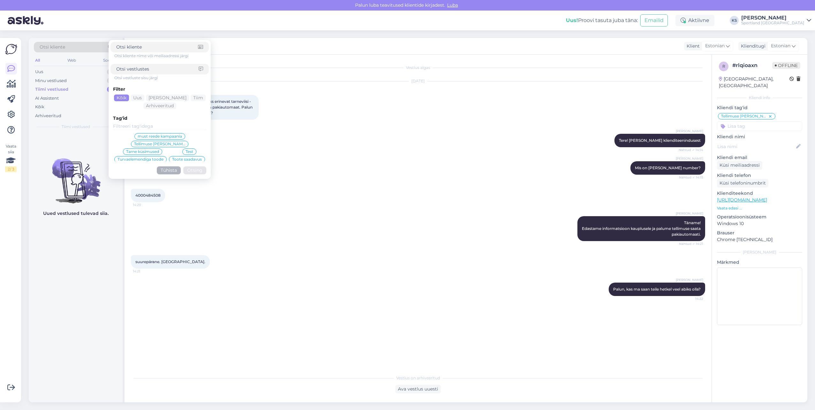
click at [140, 68] on input at bounding box center [157, 69] width 82 height 7
paste input "4000484508"
type input "4000484508"
click button "Otsing" at bounding box center [194, 170] width 23 height 8
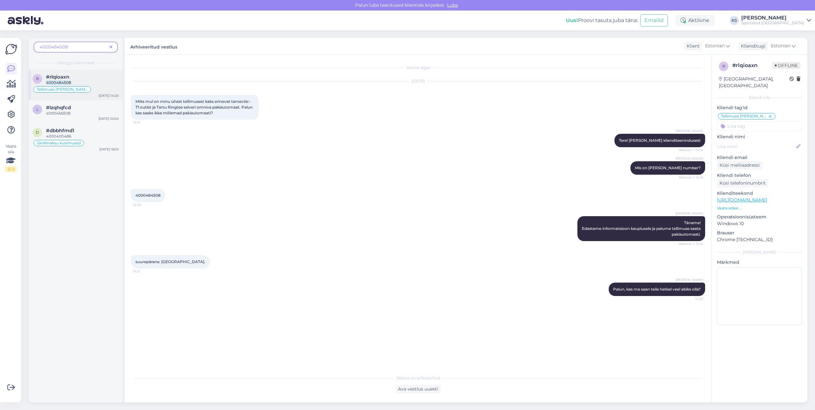
click at [88, 82] on div "4000484508" at bounding box center [82, 83] width 73 height 6
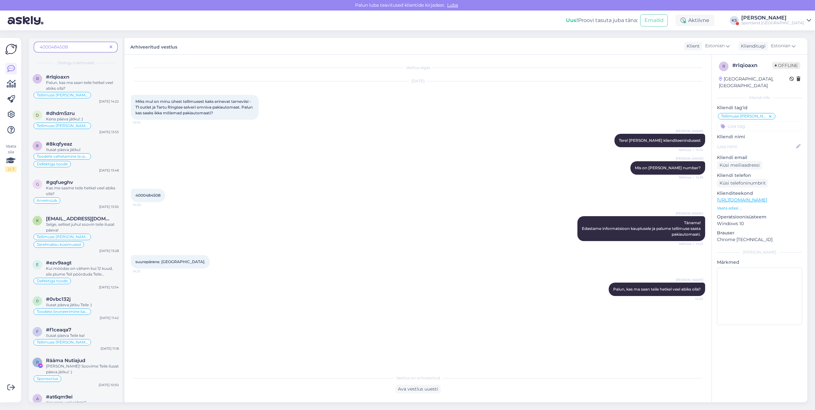
click at [112, 43] on div "4000484508" at bounding box center [76, 47] width 84 height 11
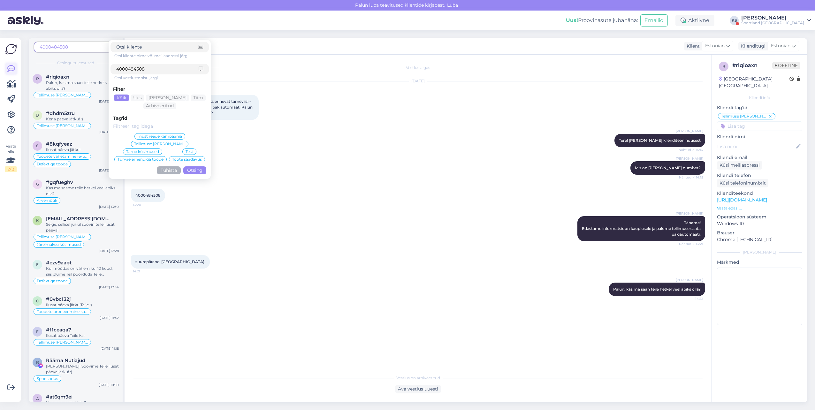
click at [11, 68] on icon at bounding box center [11, 69] width 8 height 8
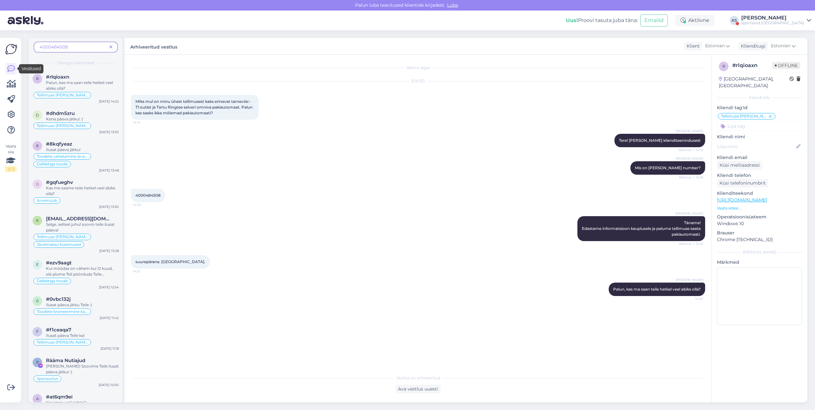
click at [112, 47] on icon at bounding box center [111, 47] width 3 height 4
